Goal: Task Accomplishment & Management: Use online tool/utility

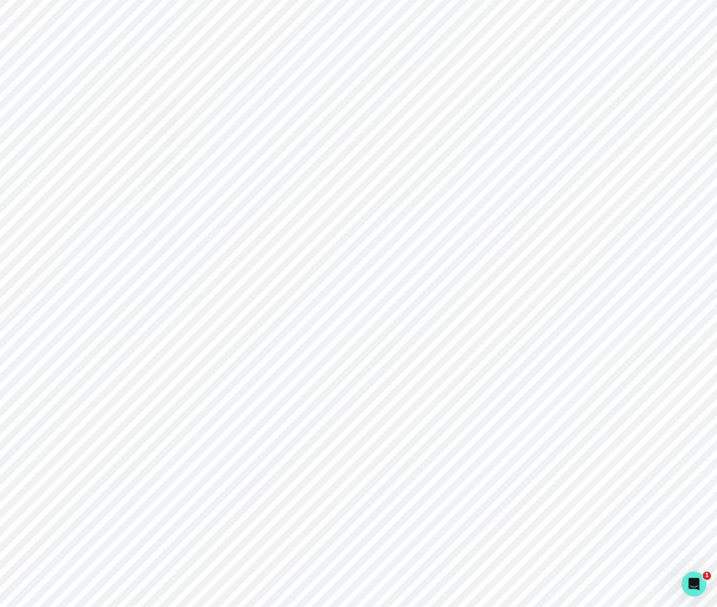
drag, startPoint x: 89, startPoint y: 429, endPoint x: 87, endPoint y: 419, distance: 10.0
click at [89, 425] on button "Admin Data" at bounding box center [63, 432] width 127 height 21
click at [193, 131] on input "Search user by name or email" at bounding box center [422, 119] width 555 height 26
paste input "[PERSON_NAME]"
type input "[PERSON_NAME]"
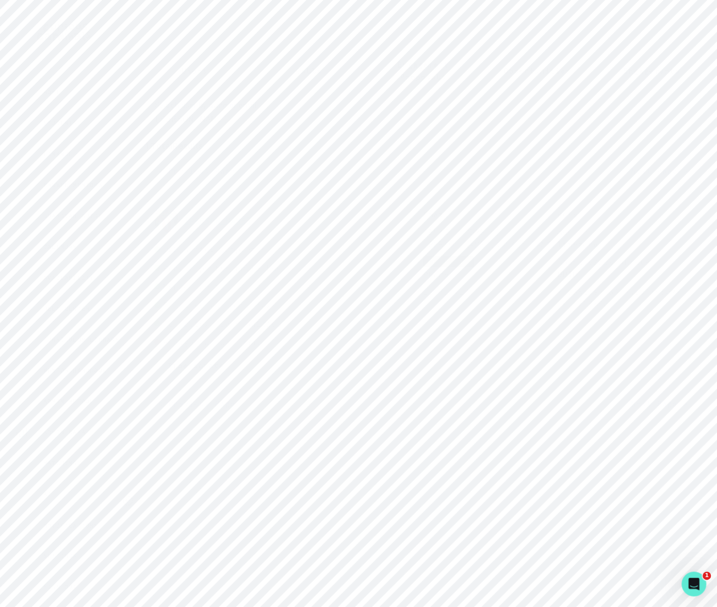
click at [238, 226] on button "[PERSON_NAME]" at bounding box center [217, 220] width 67 height 10
drag, startPoint x: 444, startPoint y: 297, endPoint x: 441, endPoint y: 302, distance: 5.8
click at [443, 297] on p "Engagements" at bounding box center [452, 297] width 57 height 12
click at [671, 492] on icon "button" at bounding box center [669, 487] width 10 height 10
click at [448, 542] on link "View Hubspot Deal" at bounding box center [549, 528] width 252 height 29
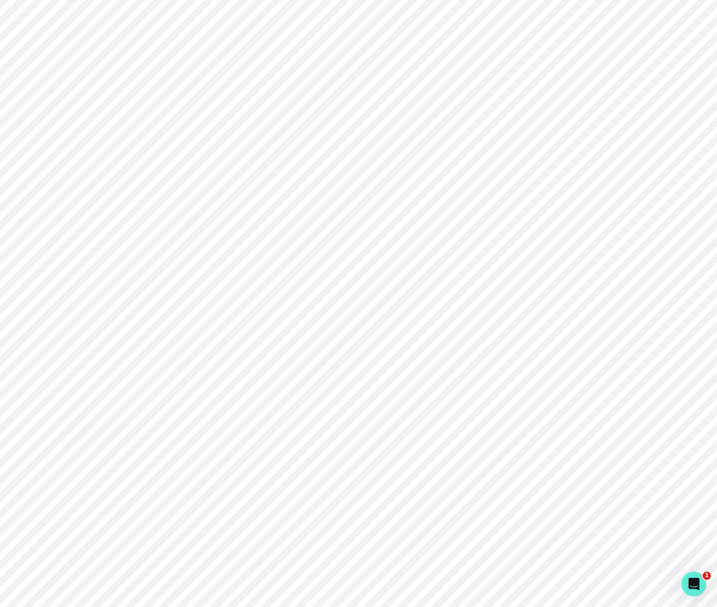
click at [91, 431] on div "Admin Data" at bounding box center [70, 432] width 111 height 12
click at [198, 128] on input "Search user by name or email" at bounding box center [422, 119] width 555 height 26
type input "cimrun"
click at [208, 376] on button "Impersonate" at bounding box center [195, 366] width 82 height 22
click at [231, 475] on button "Impersonate" at bounding box center [238, 474] width 68 height 21
